Goal: Navigation & Orientation: Find specific page/section

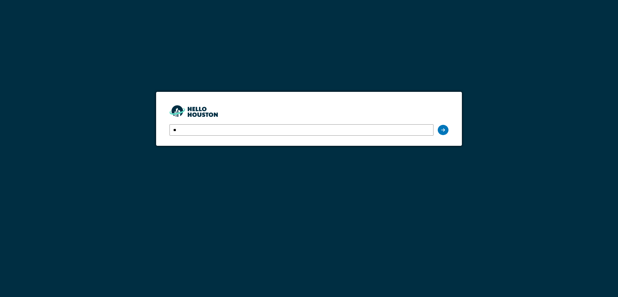
type input "**********"
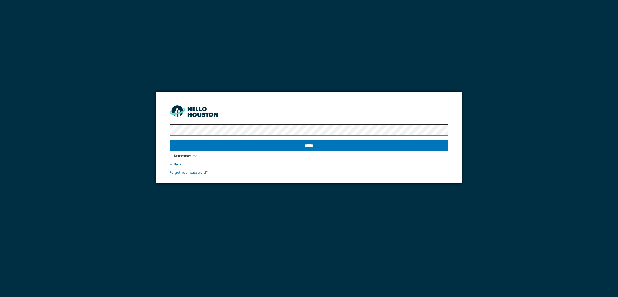
click at [169, 140] on input "******" at bounding box center [308, 145] width 279 height 11
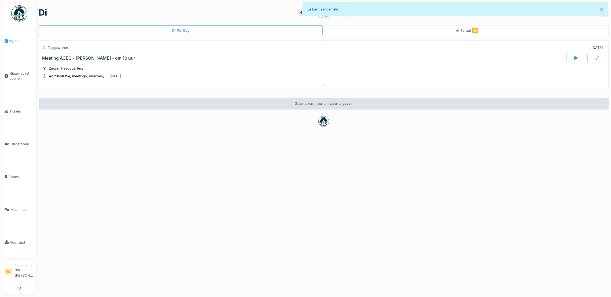
click at [14, 39] on span "Agenda" at bounding box center [21, 40] width 25 height 5
